Goal: Task Accomplishment & Management: Complete application form

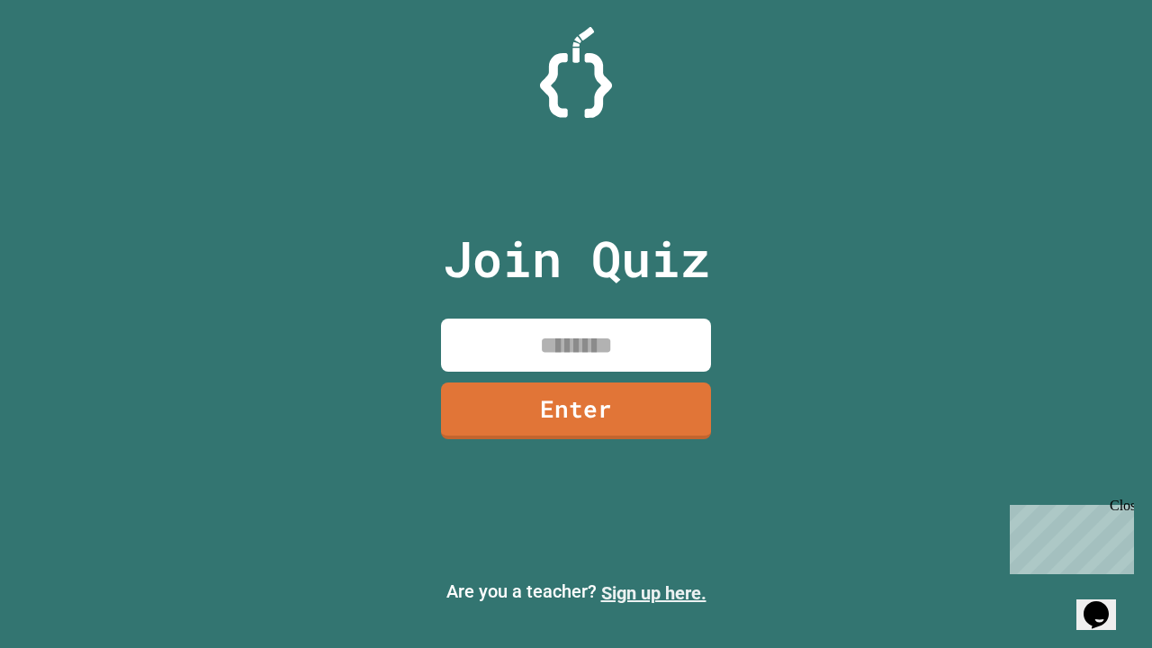
click at [653, 593] on link "Sign up here." at bounding box center [653, 593] width 105 height 22
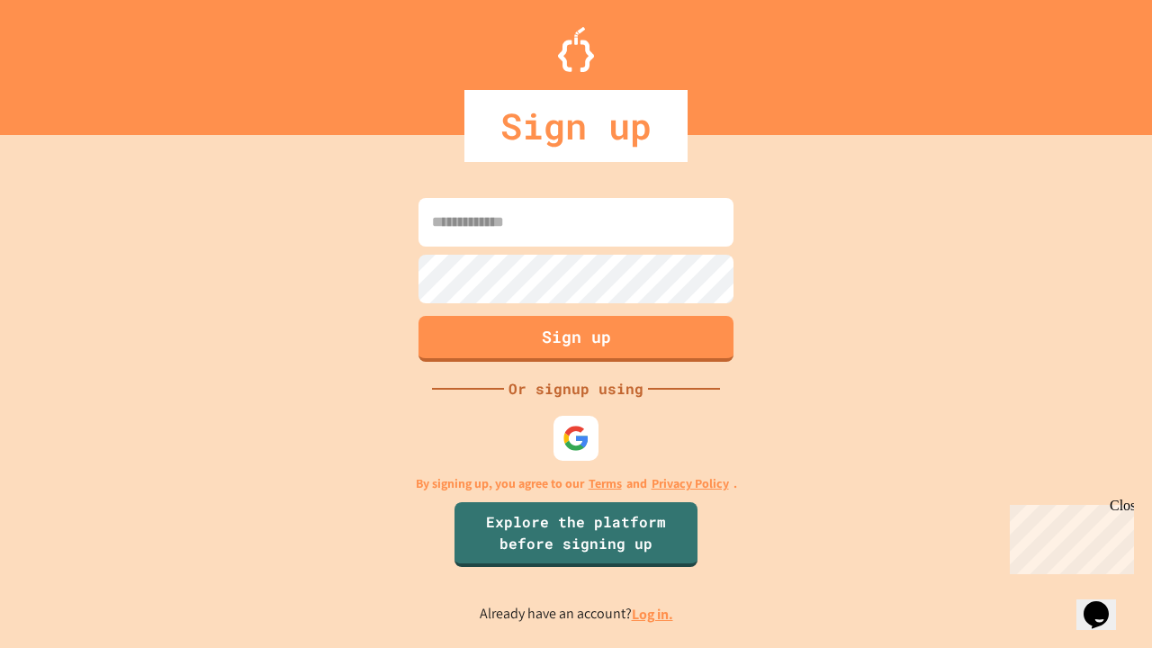
click at [653, 614] on link "Log in." at bounding box center [652, 614] width 41 height 19
